Goal: Task Accomplishment & Management: Use online tool/utility

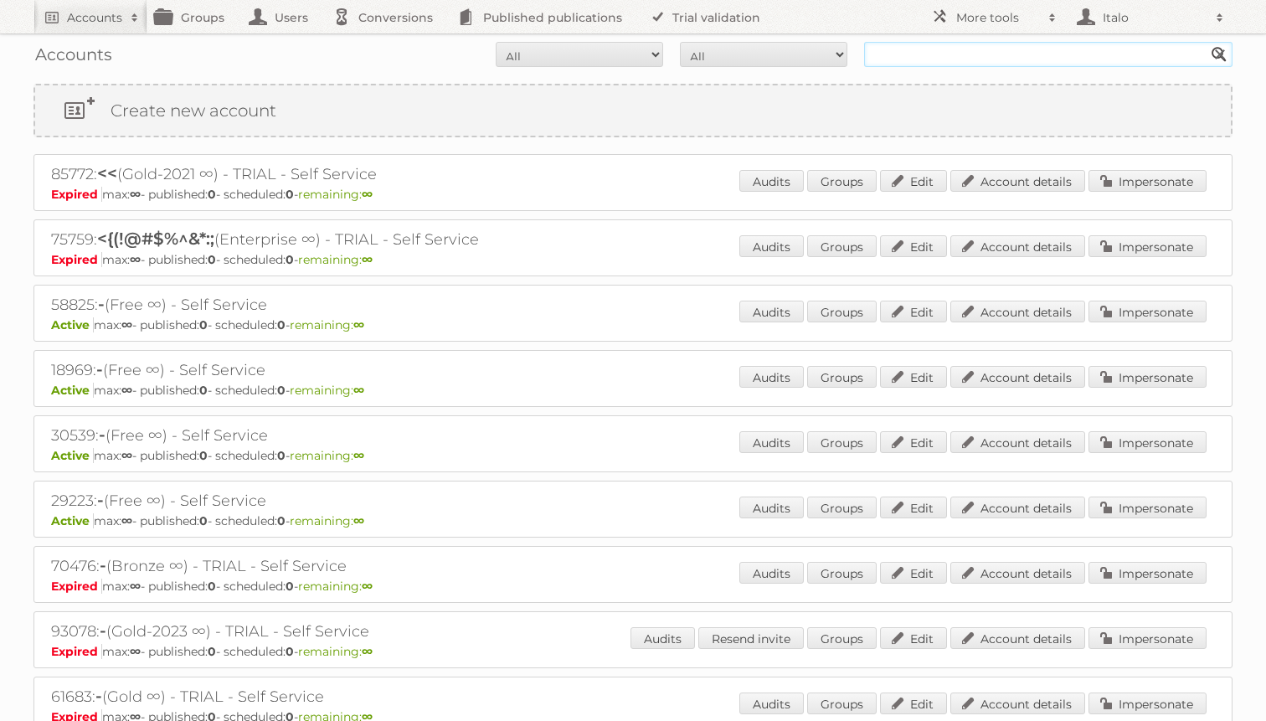
click at [957, 45] on input "text" at bounding box center [1048, 54] width 368 height 25
type input "ijma"
click at [1207, 42] on input "Search" at bounding box center [1219, 54] width 25 height 25
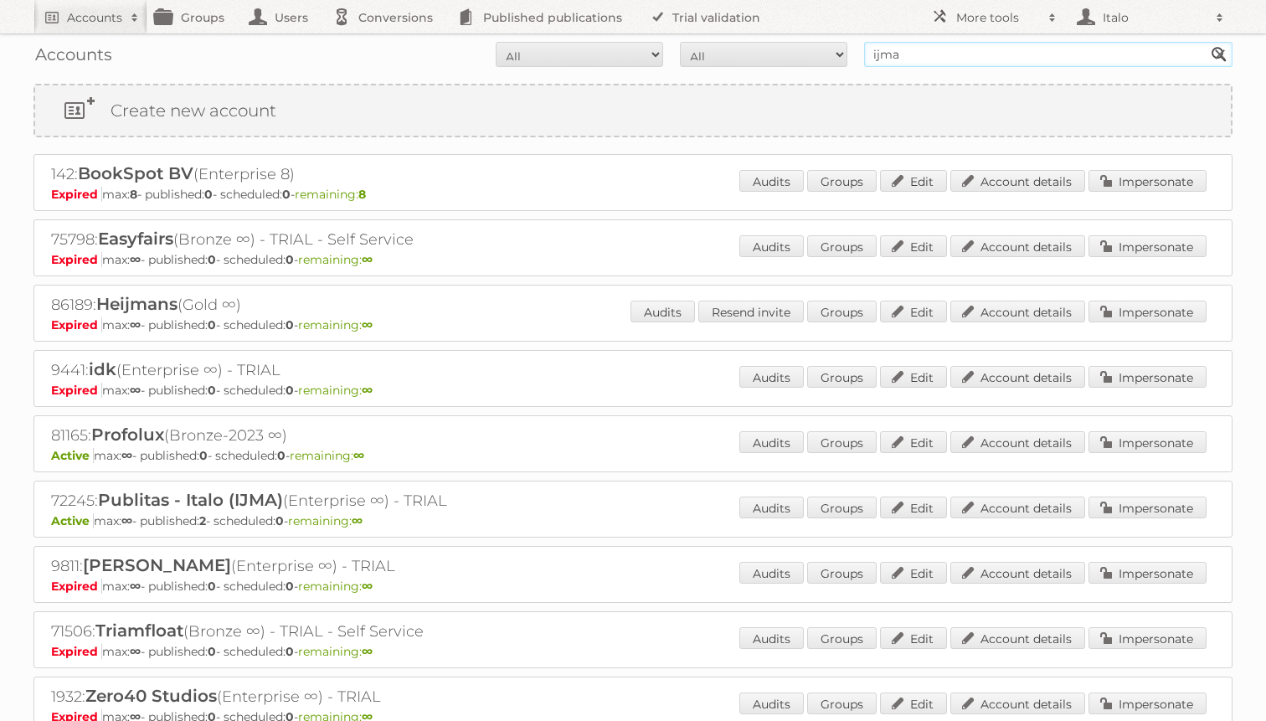
click at [981, 56] on input "ijma" at bounding box center [1048, 54] width 368 height 25
type input "IJMDA"
click at [1207, 42] on input "Search" at bounding box center [1219, 54] width 25 height 25
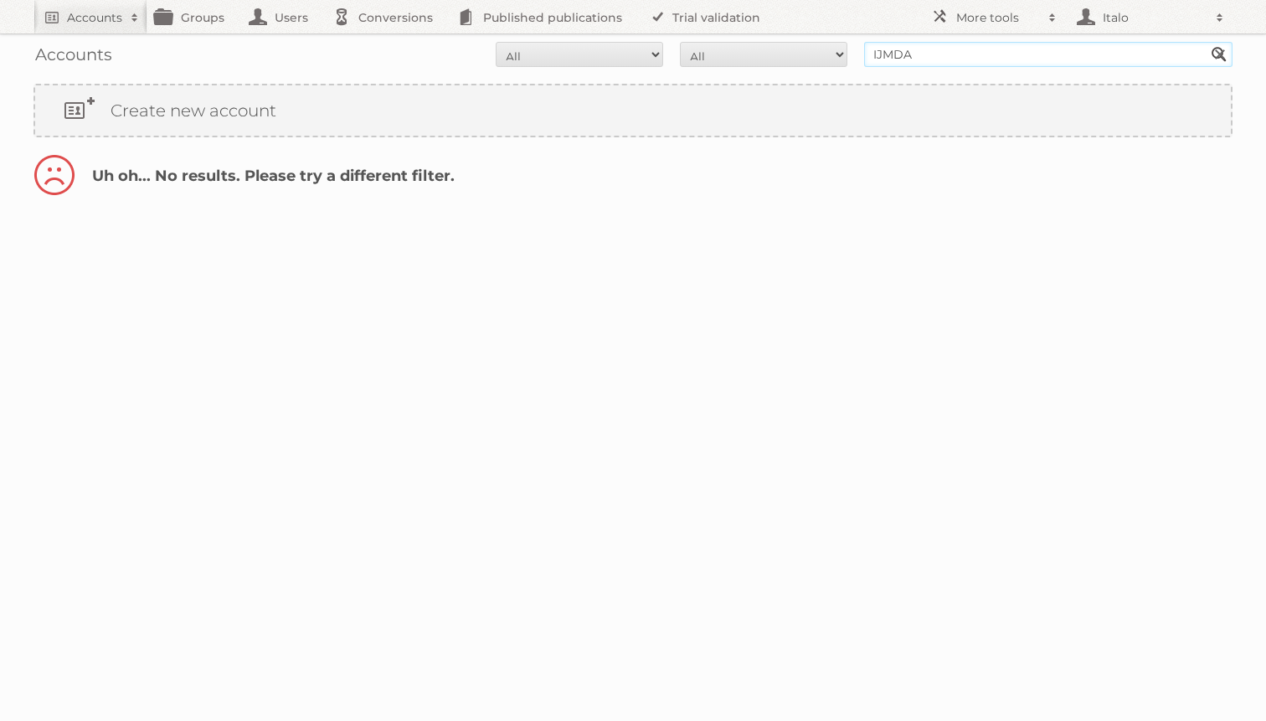
click at [931, 57] on input "IJMDA" at bounding box center [1048, 54] width 368 height 25
click at [1207, 42] on input "Search" at bounding box center [1219, 54] width 25 height 25
click at [958, 58] on input "IJMDA" at bounding box center [1048, 54] width 368 height 25
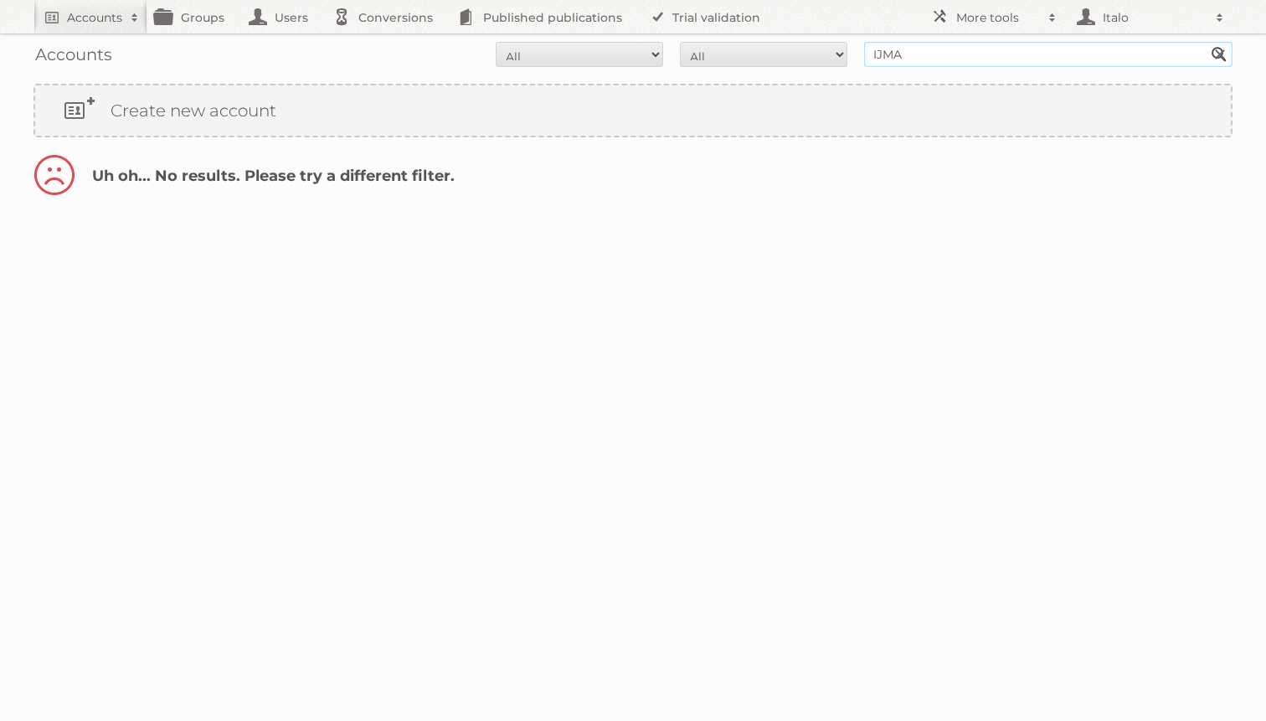
type input "IJMA"
click at [1207, 42] on input "Search" at bounding box center [1219, 54] width 25 height 25
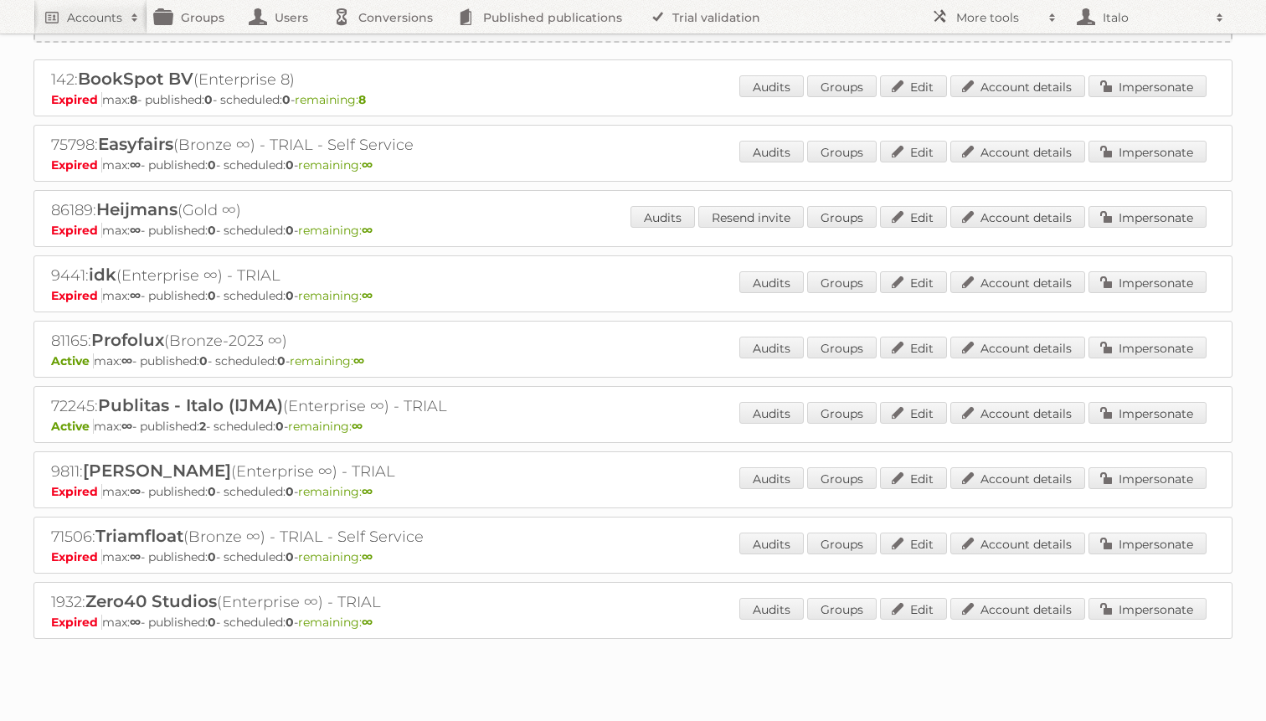
scroll to position [97, 0]
click at [59, 405] on h2 "72245: Publitas - Italo (IJMA) (Enterprise ∞) - TRIAL" at bounding box center [344, 404] width 586 height 22
copy h2 "72245"
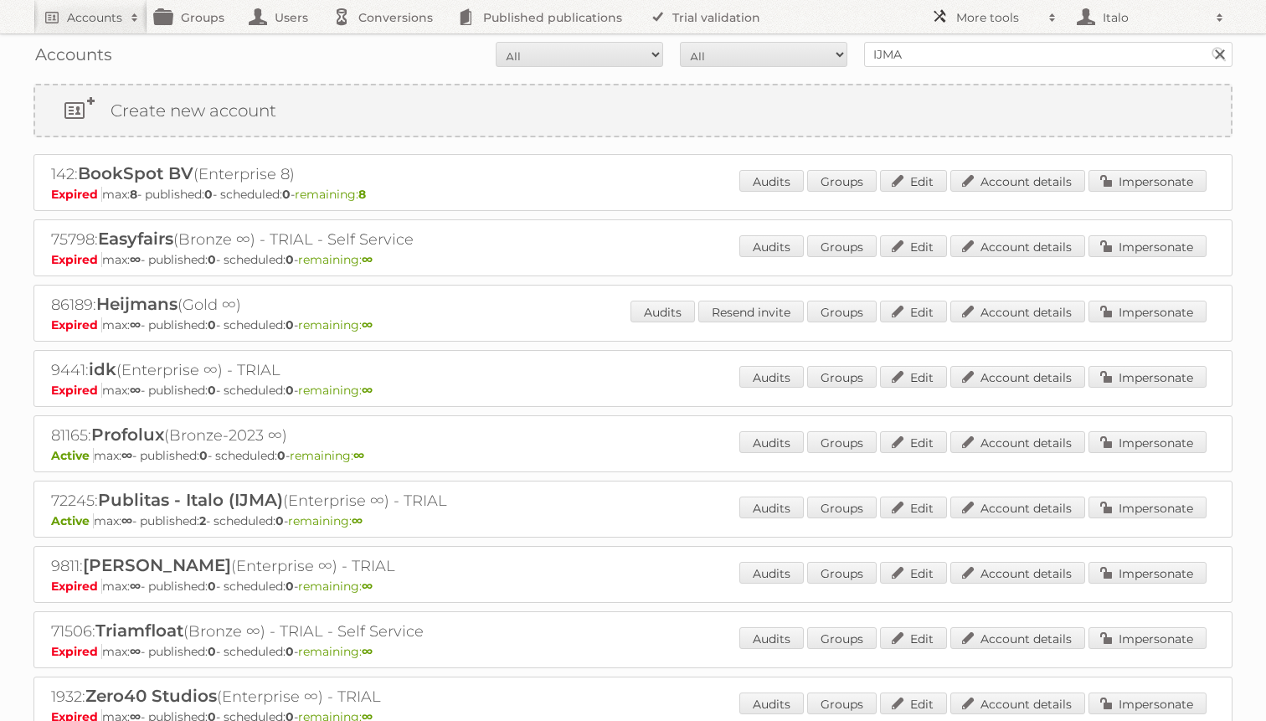
click at [1003, 13] on h2 "More tools" at bounding box center [998, 17] width 84 height 17
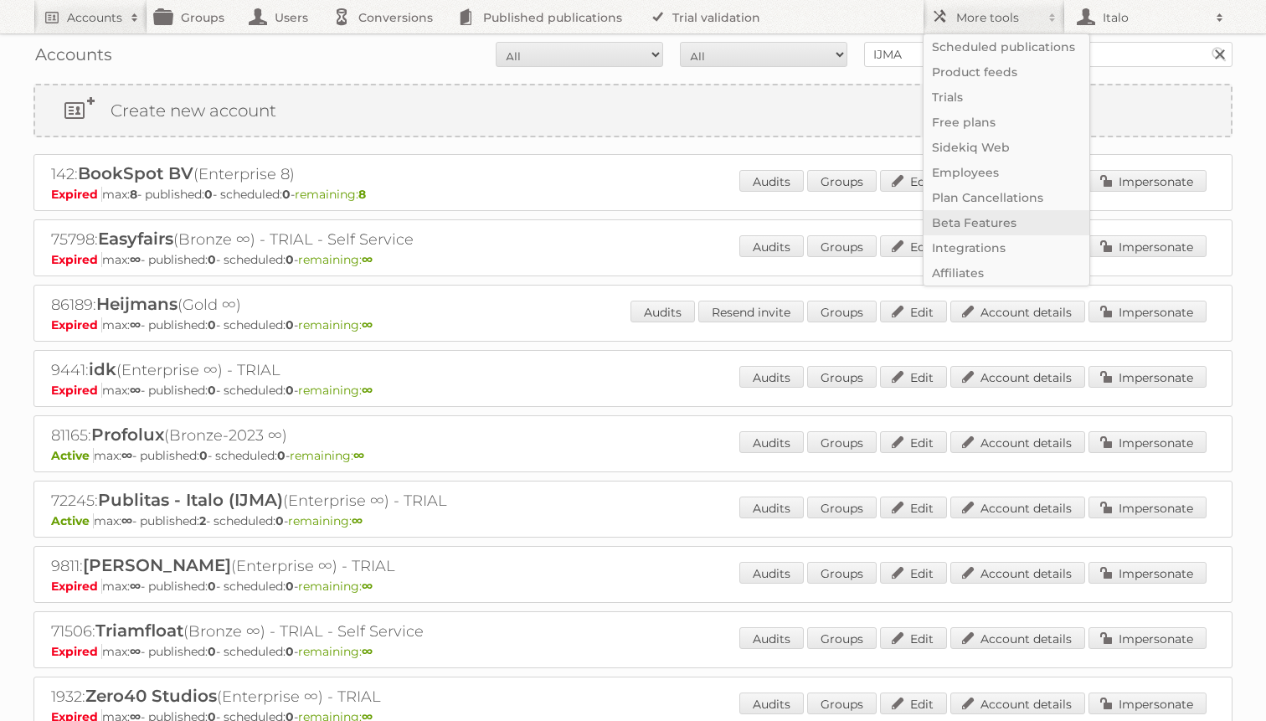
click at [986, 224] on link "Beta Features" at bounding box center [1007, 222] width 166 height 25
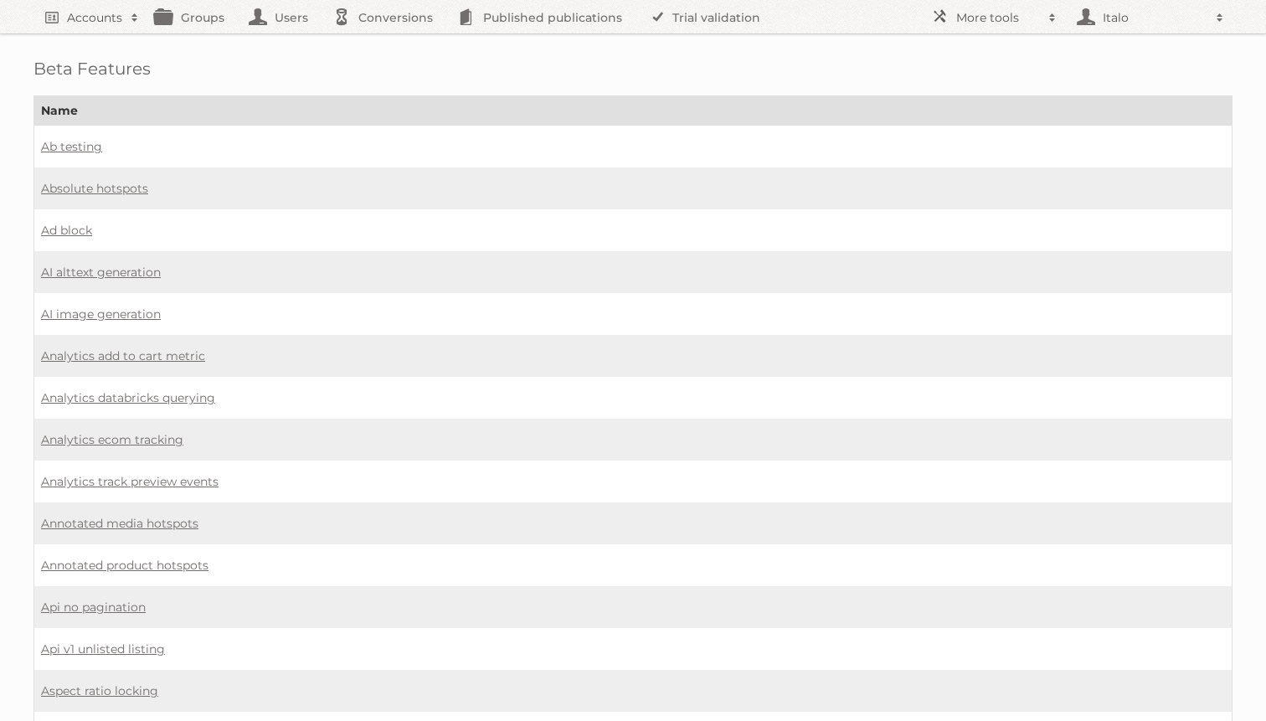
scroll to position [605, 0]
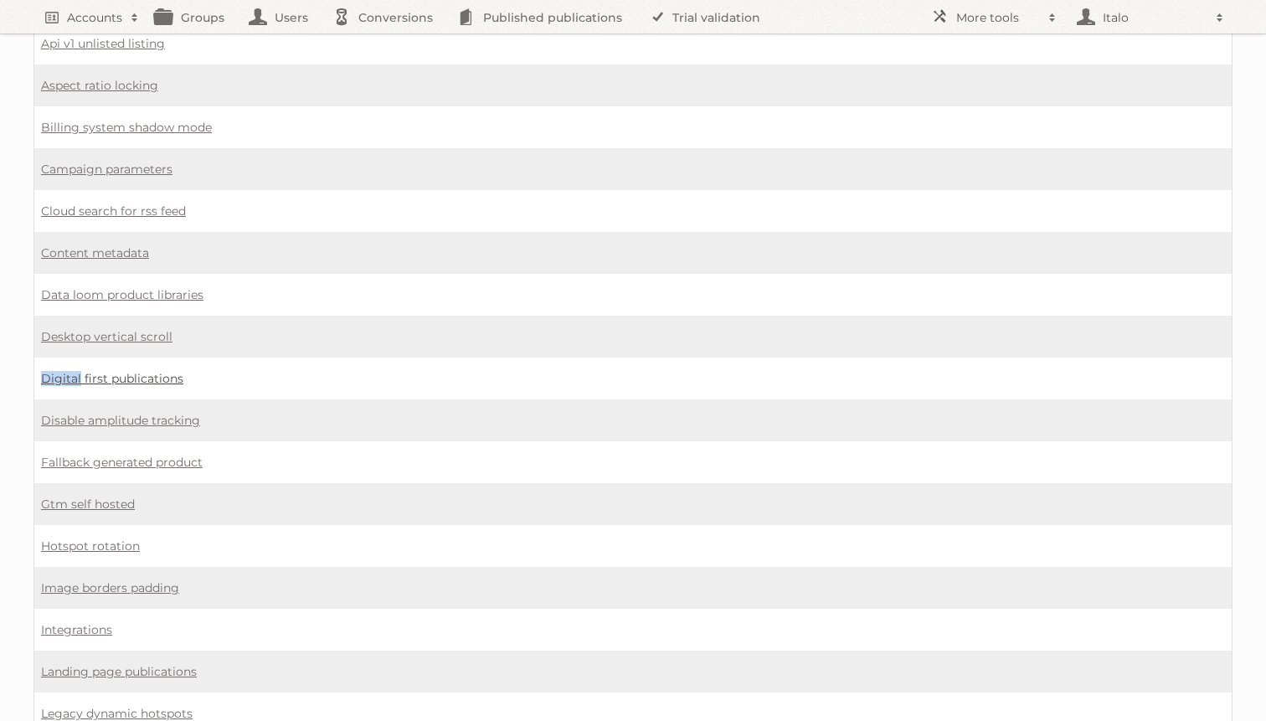
click at [111, 371] on link "Digital first publications" at bounding box center [112, 378] width 142 height 15
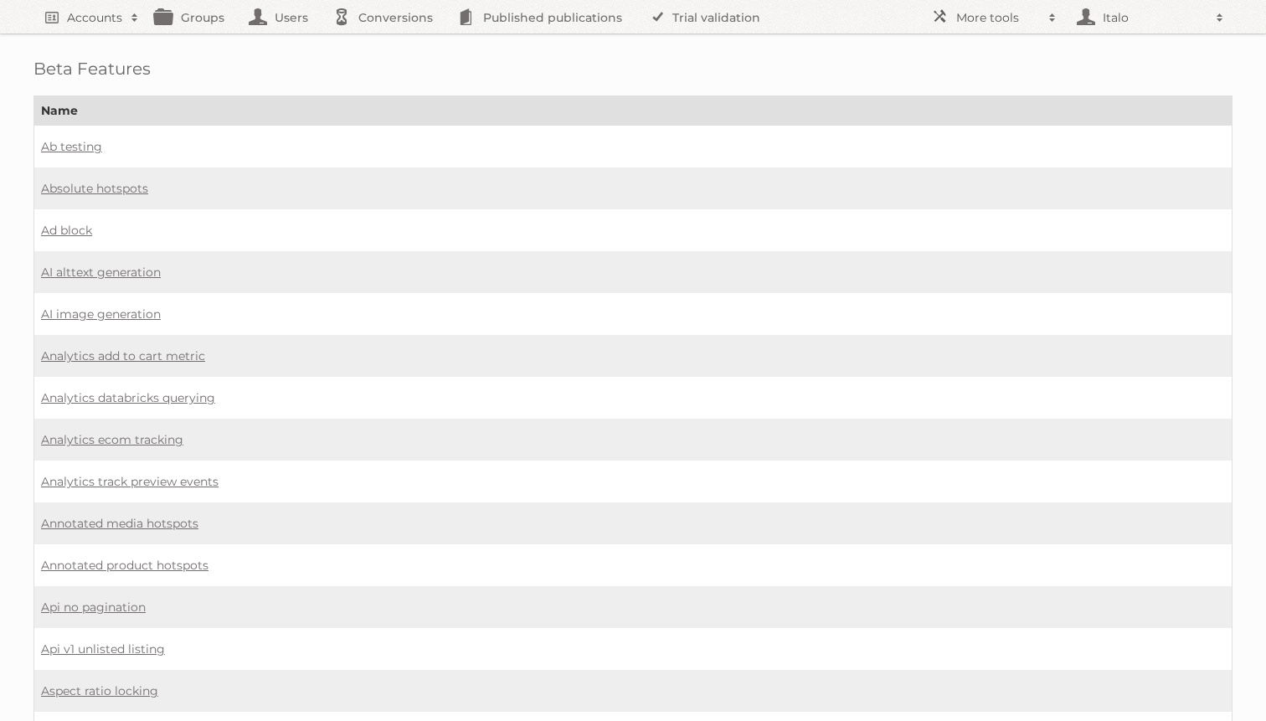
scroll to position [482, 0]
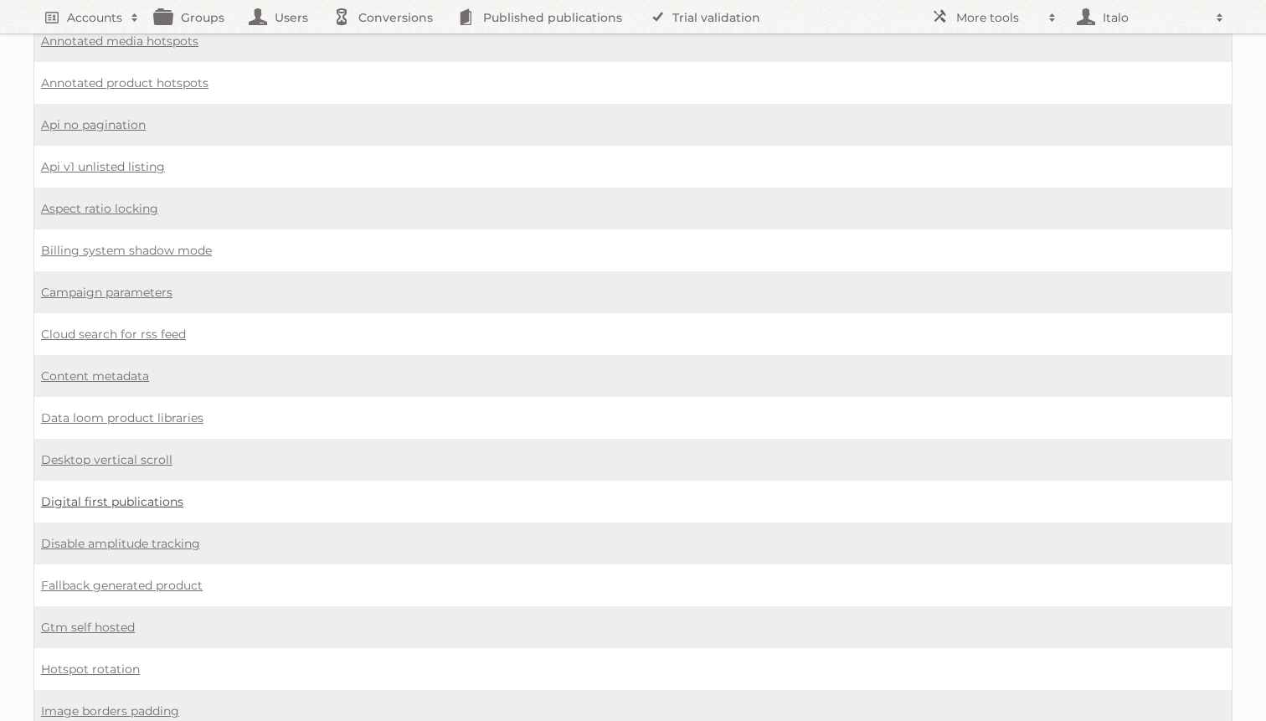
click at [100, 494] on link "Digital first publications" at bounding box center [112, 501] width 142 height 15
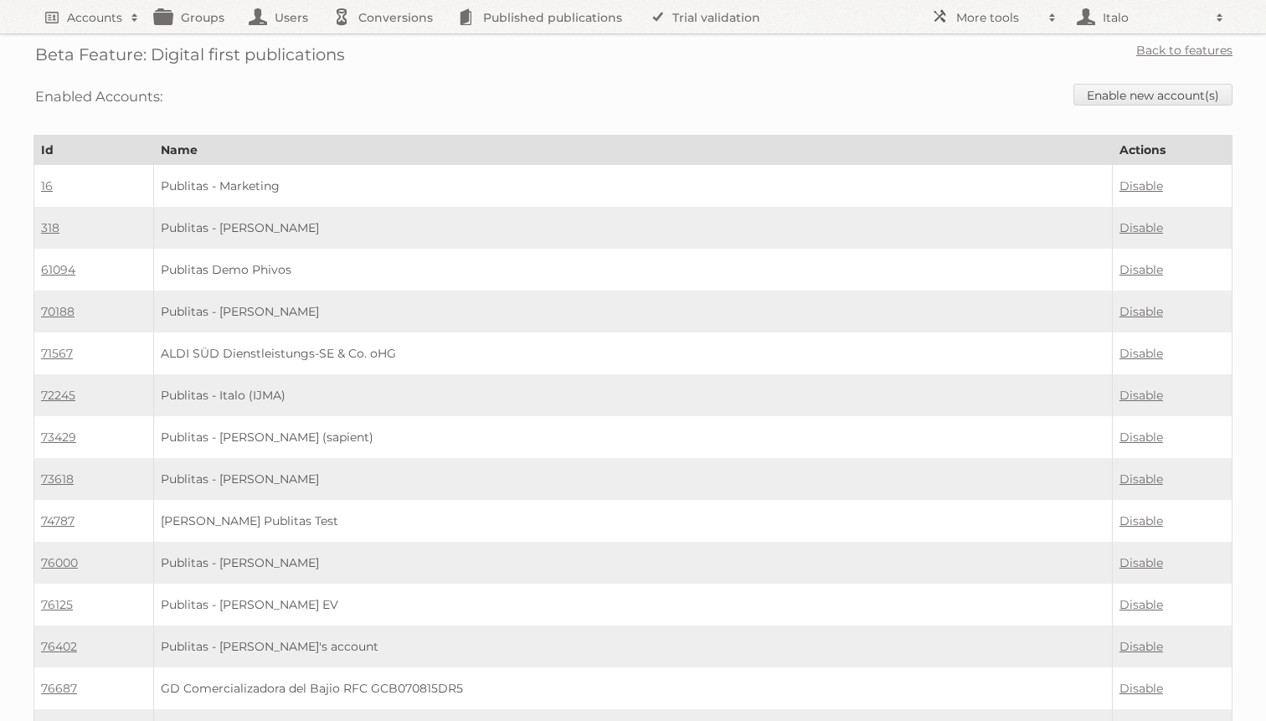
click at [1130, 95] on link "Enable new account(s)" at bounding box center [1152, 95] width 159 height 22
click at [1121, 94] on link "Enable new account(s)" at bounding box center [1152, 95] width 159 height 22
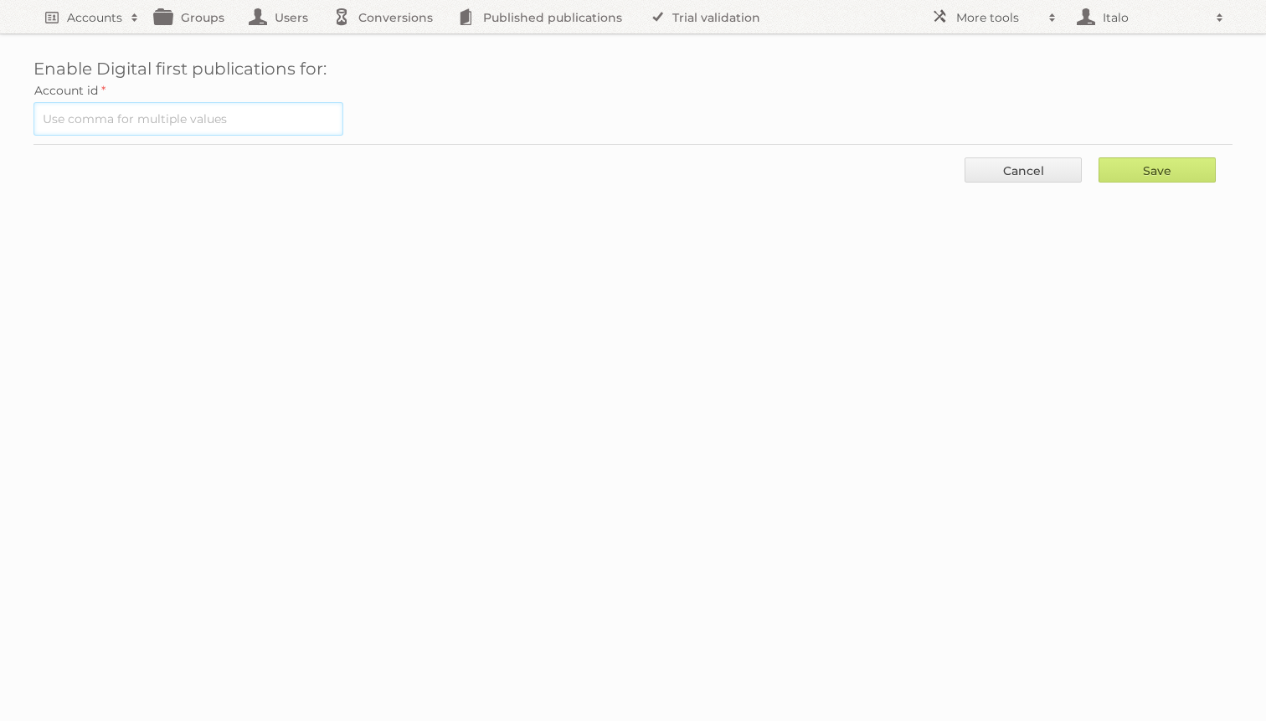
click at [204, 116] on input "text" at bounding box center [188, 118] width 310 height 33
paste input "72245"
type input "72245"
click at [1161, 170] on input "Save" at bounding box center [1157, 169] width 117 height 25
type input "..."
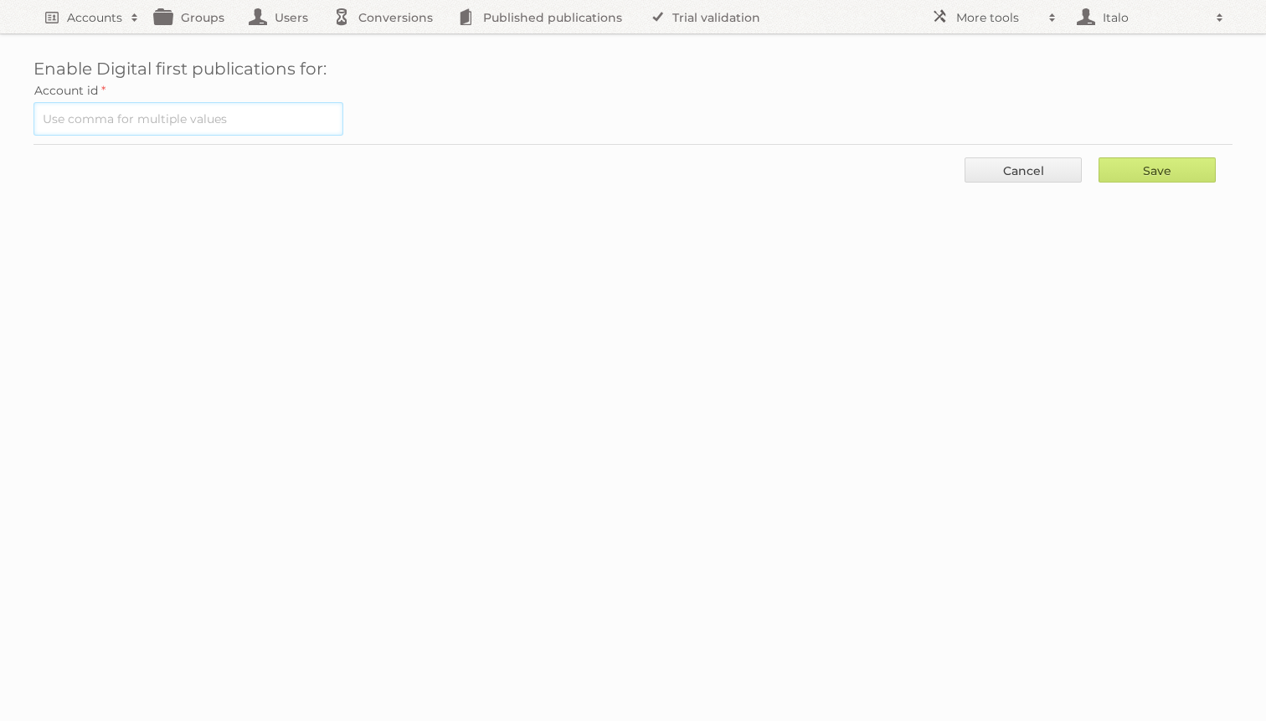
click at [122, 103] on input "text" at bounding box center [188, 118] width 310 height 33
paste input "72245"
type input "72245"
click at [1157, 157] on input "Save" at bounding box center [1157, 169] width 117 height 25
type input "..."
